Goal: Find specific page/section: Find specific page/section

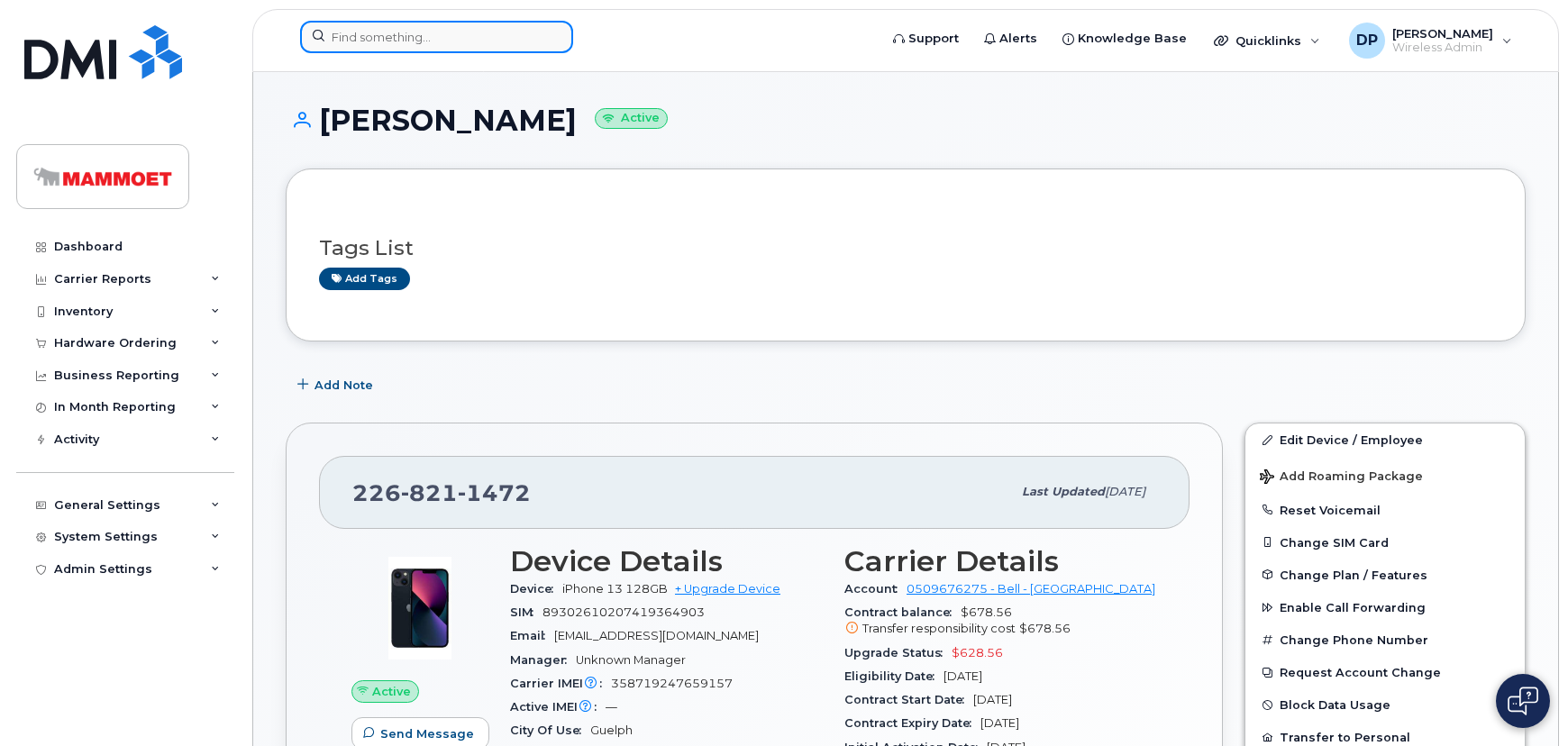
click at [351, 41] on input at bounding box center [436, 37] width 273 height 32
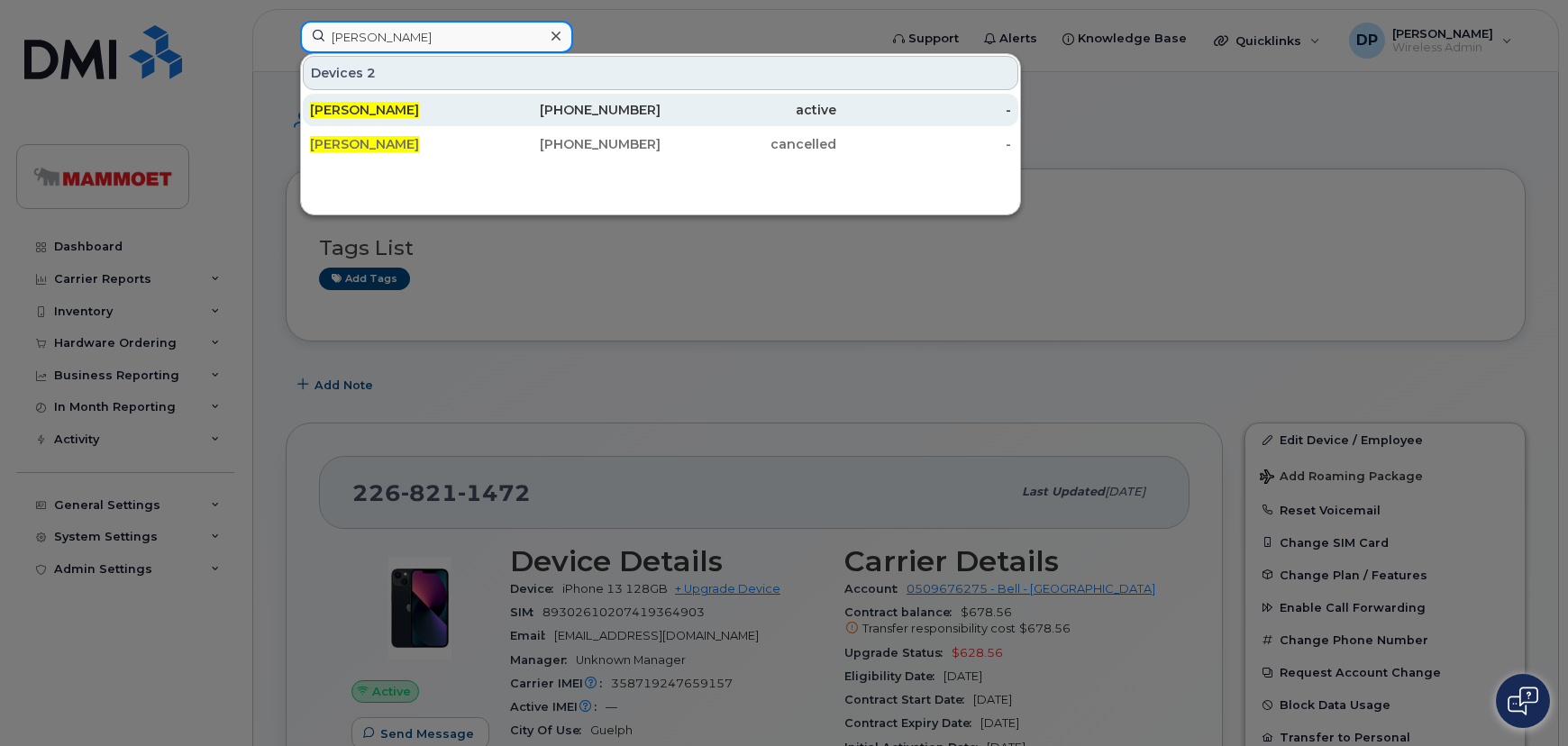
type input "[PERSON_NAME]"
click at [444, 110] on div "[PERSON_NAME]" at bounding box center [398, 110] width 176 height 18
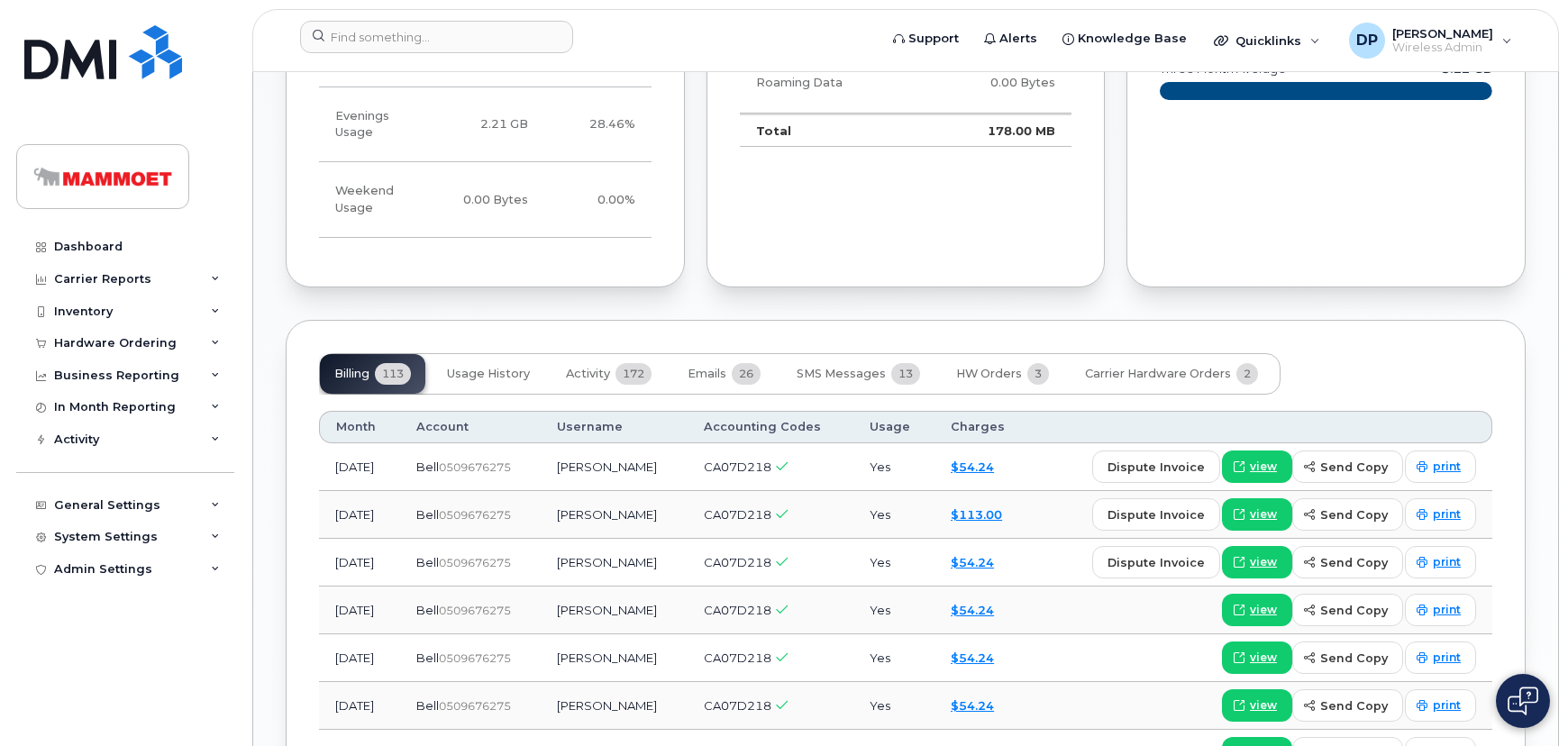
scroll to position [1228, 0]
click at [952, 355] on button "HW Orders 3" at bounding box center [1002, 374] width 122 height 40
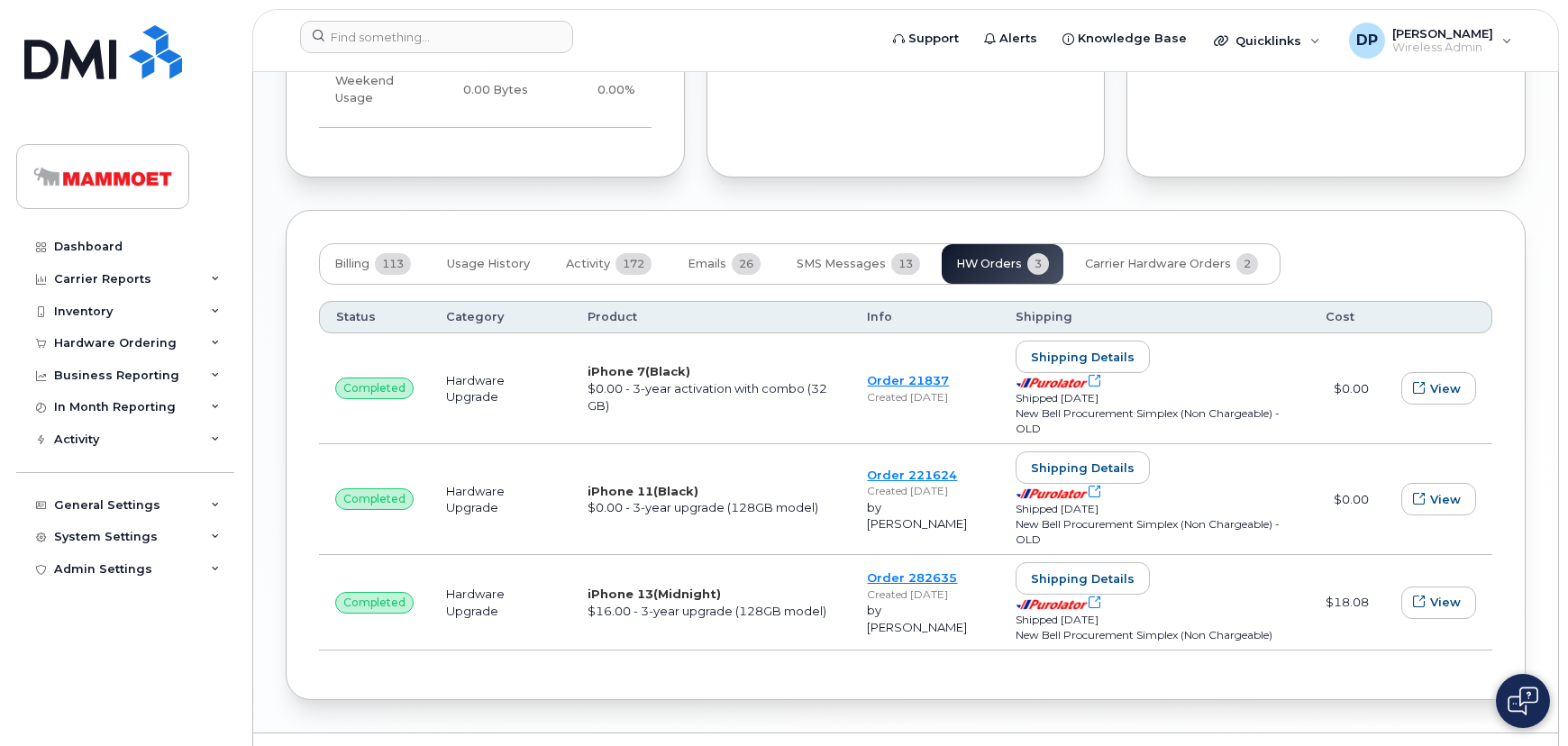
scroll to position [1346, 0]
